Goal: Task Accomplishment & Management: Manage account settings

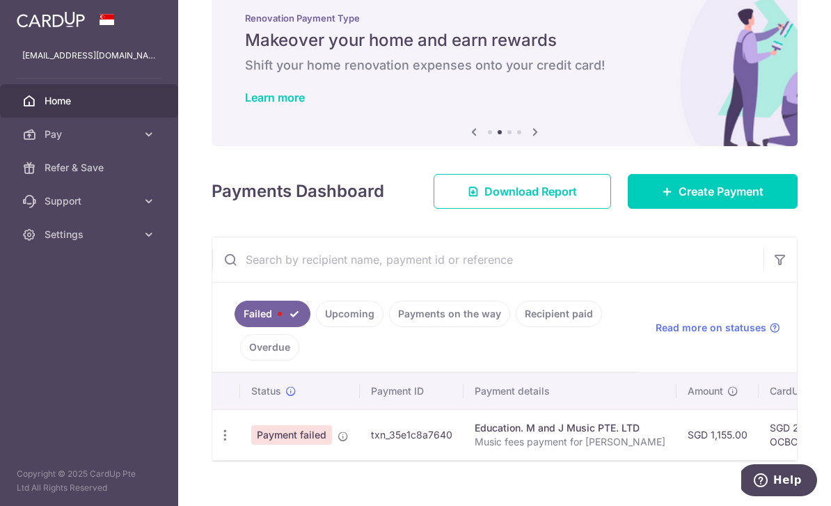
click at [218, 442] on icon "button" at bounding box center [225, 435] width 15 height 15
click at [252, 481] on span "Update payment" at bounding box center [299, 473] width 95 height 17
radio input "true"
type input "1,155.00"
type input "Music fees payment for [PERSON_NAME]"
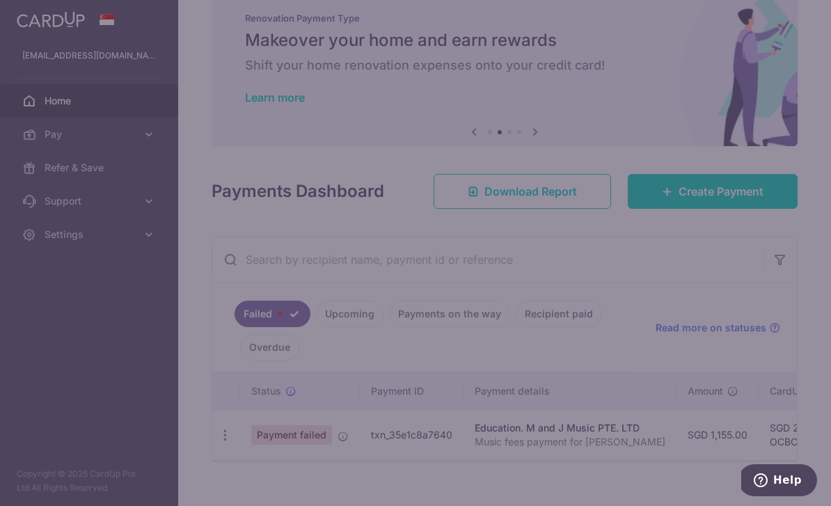
type input "OCBC195"
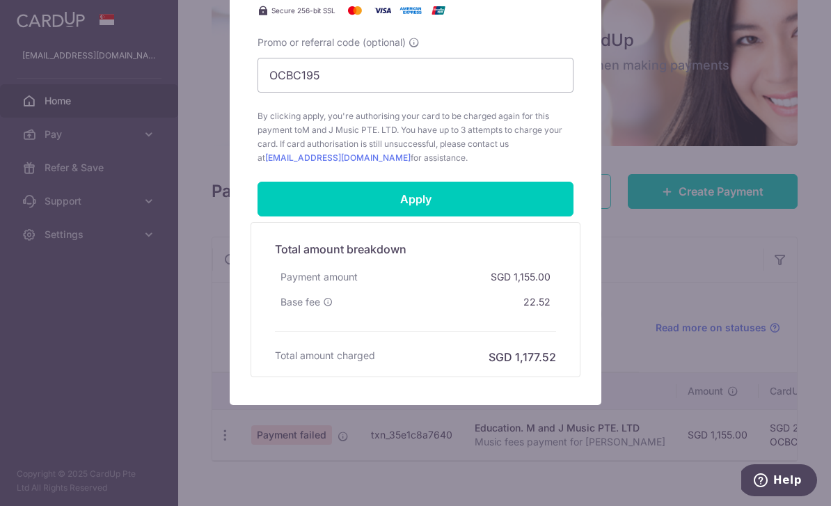
scroll to position [32, 0]
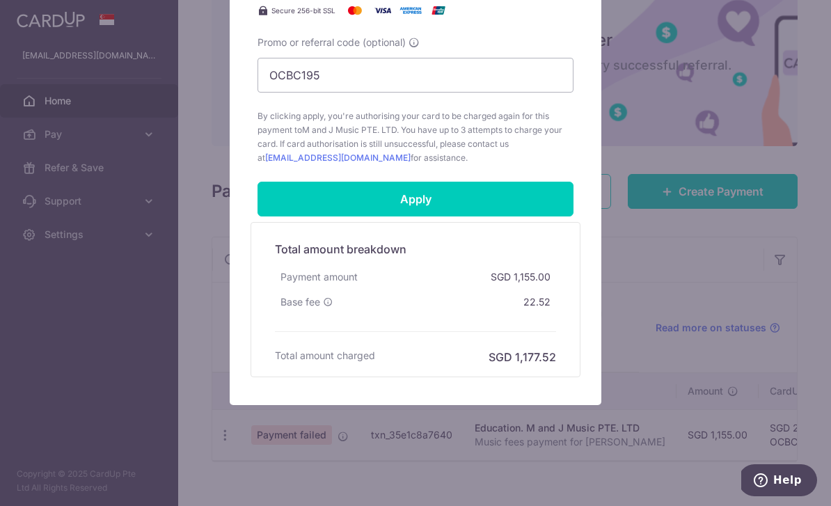
click at [306, 199] on input "Apply" at bounding box center [415, 199] width 316 height 35
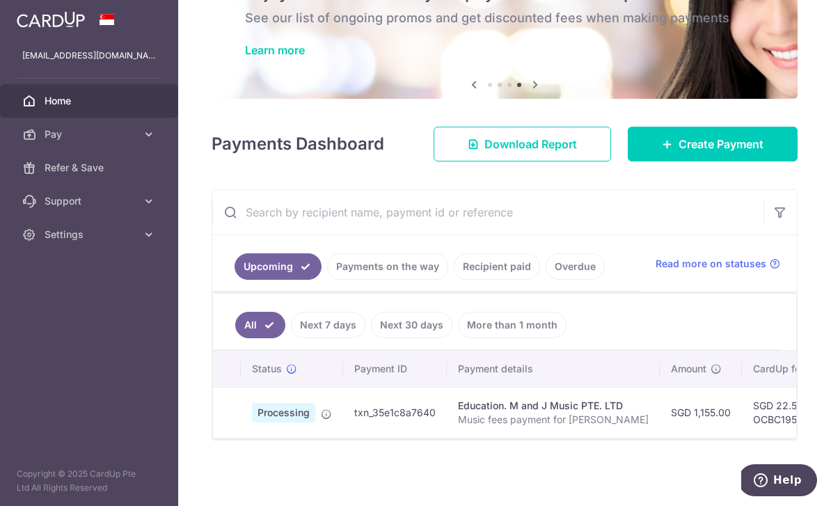
click at [327, 280] on link "Payments on the way" at bounding box center [387, 266] width 121 height 26
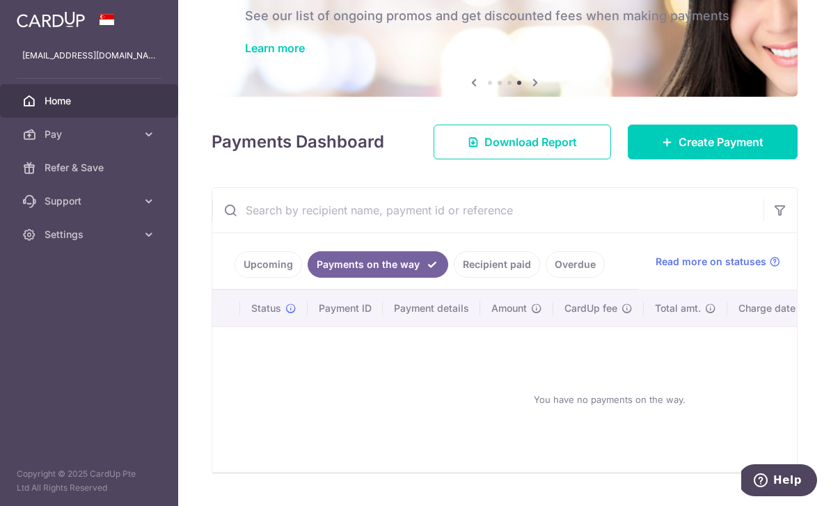
click at [234, 278] on link "Upcoming" at bounding box center [267, 264] width 67 height 26
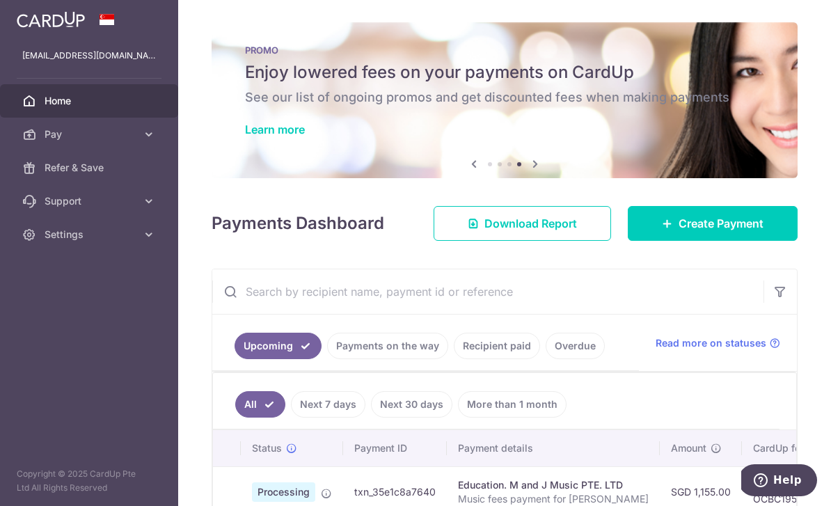
scroll to position [0, 0]
